Goal: Purchase product/service

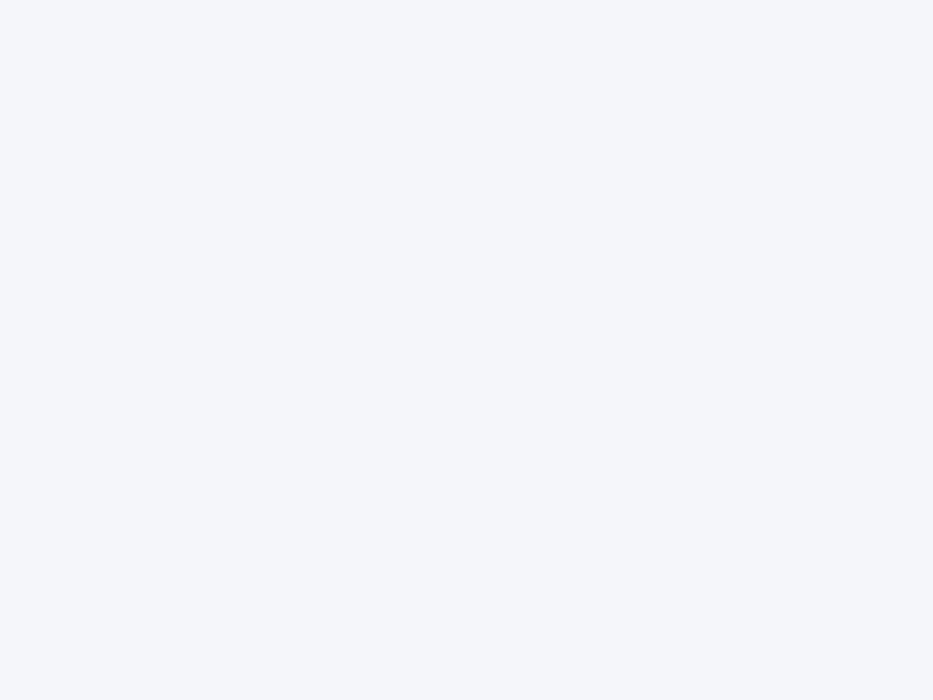
click at [467, 350] on div at bounding box center [466, 350] width 933 height 700
